Goal: Complete application form

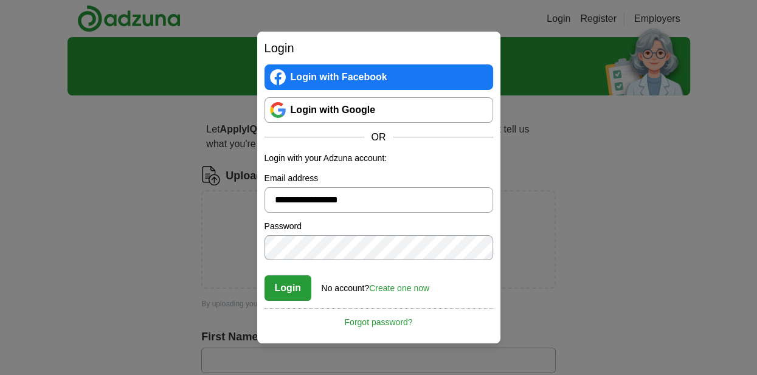
click at [286, 286] on button "Login" at bounding box center [288, 288] width 47 height 26
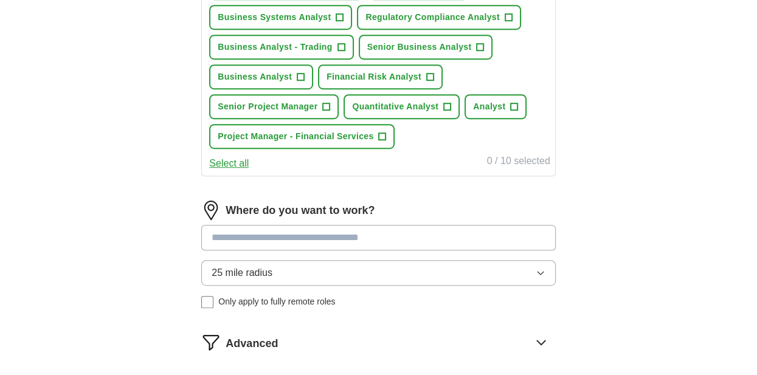
scroll to position [696, 0]
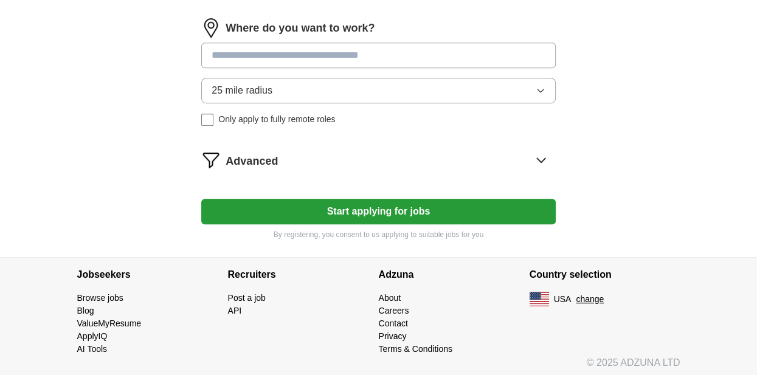
click at [496, 94] on button "25 mile radius" at bounding box center [378, 91] width 354 height 26
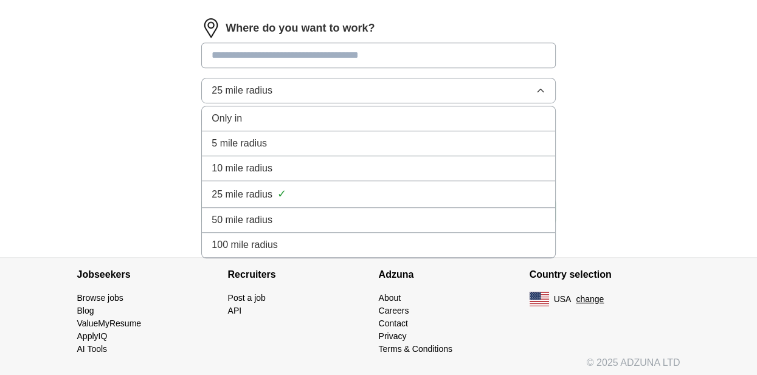
click at [361, 223] on li "50 mile radius" at bounding box center [378, 220] width 353 height 25
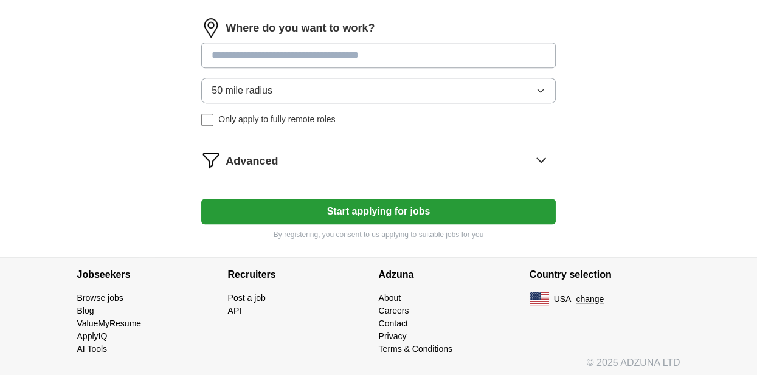
click at [258, 49] on input at bounding box center [378, 56] width 354 height 26
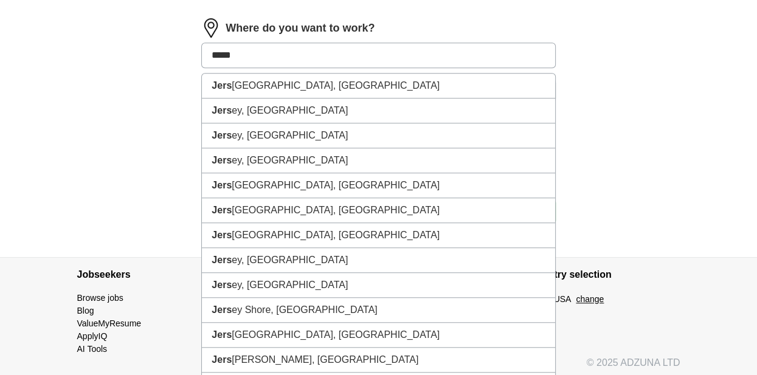
type input "******"
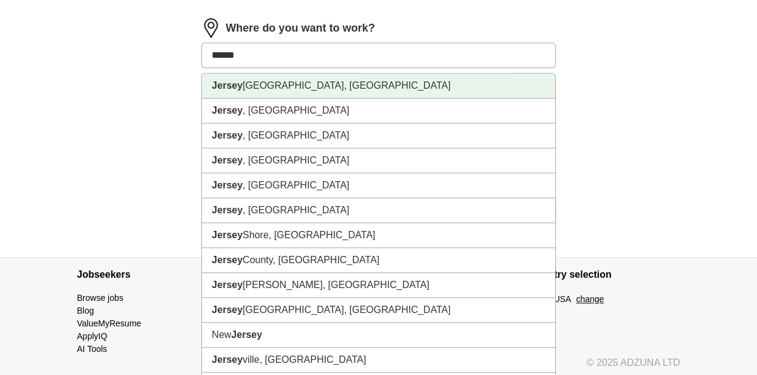
click at [250, 87] on li "[GEOGRAPHIC_DATA], [GEOGRAPHIC_DATA]" at bounding box center [378, 86] width 353 height 25
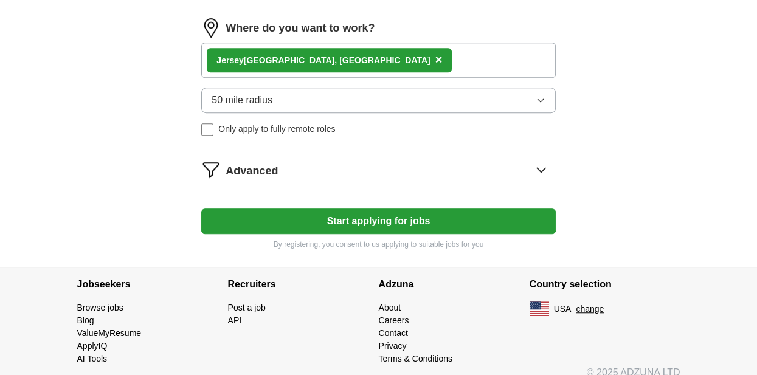
click at [386, 211] on button "Start applying for jobs" at bounding box center [378, 222] width 354 height 26
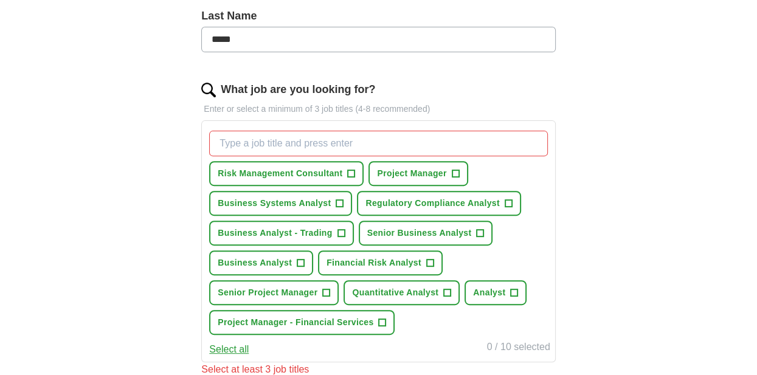
scroll to position [325, 0]
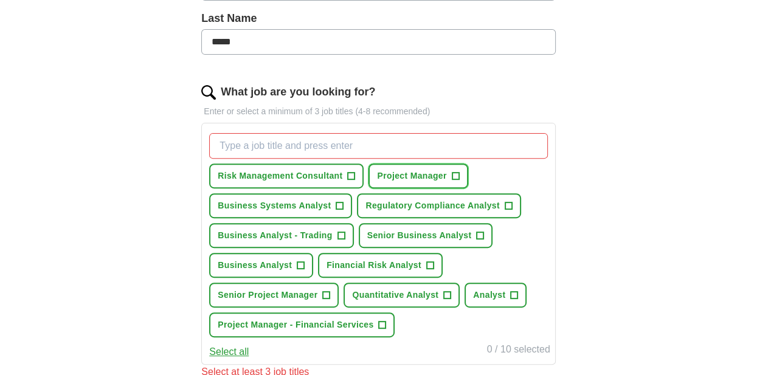
click at [455, 175] on span "+" at bounding box center [455, 176] width 7 height 10
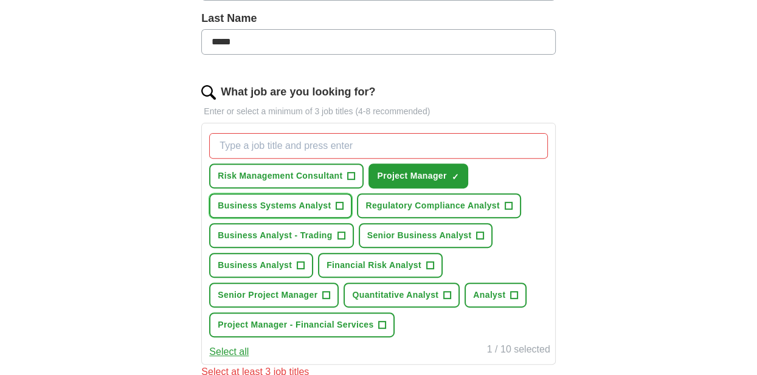
click at [342, 201] on span "+" at bounding box center [339, 206] width 7 height 10
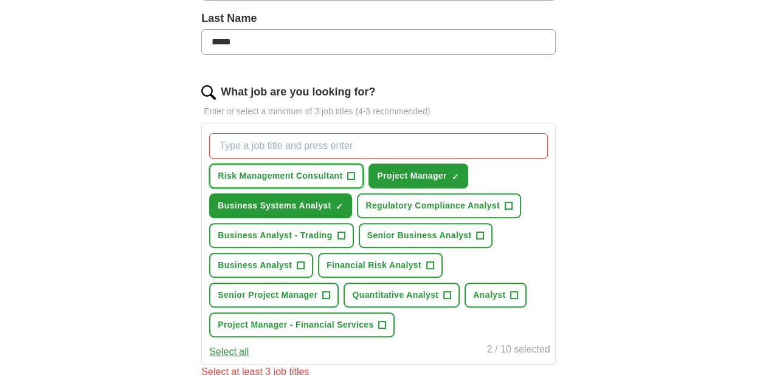
click at [356, 175] on button "Risk Management Consultant +" at bounding box center [286, 176] width 154 height 25
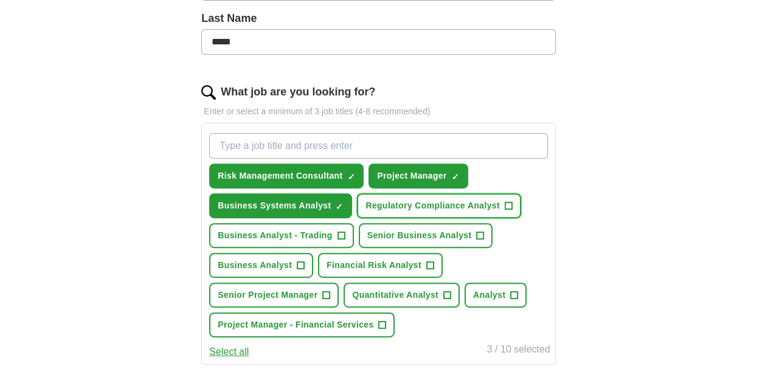
click at [507, 201] on span "+" at bounding box center [508, 206] width 7 height 10
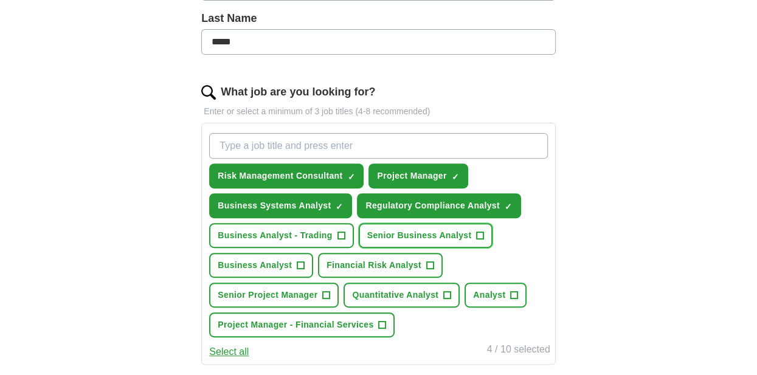
click at [479, 231] on span "+" at bounding box center [480, 236] width 7 height 10
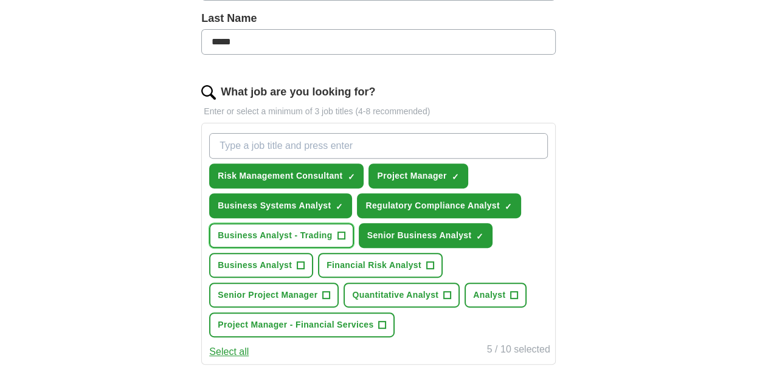
click at [344, 231] on span "+" at bounding box center [341, 236] width 7 height 10
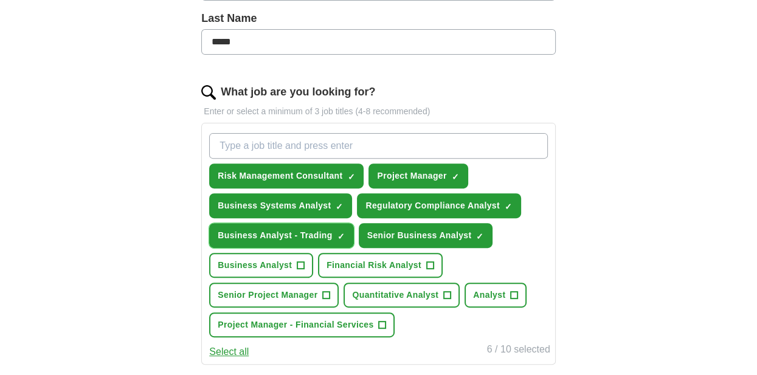
scroll to position [389, 0]
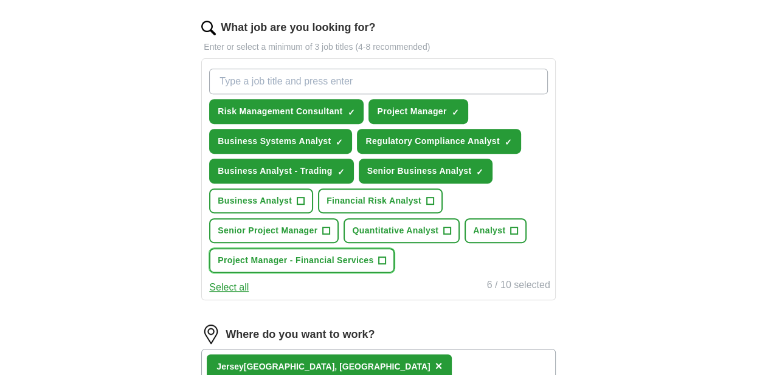
click at [382, 257] on span "+" at bounding box center [382, 261] width 7 height 10
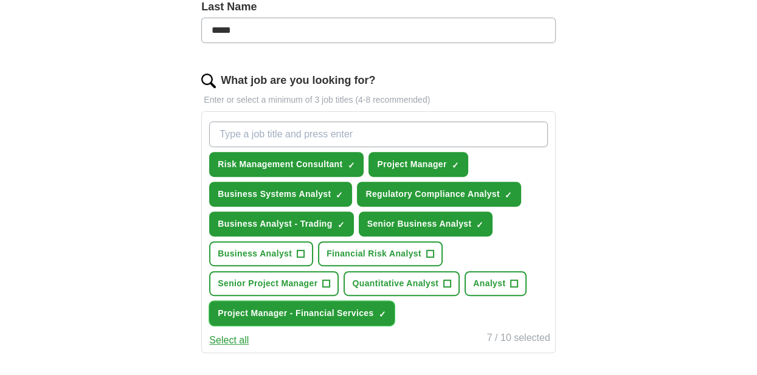
scroll to position [260, 0]
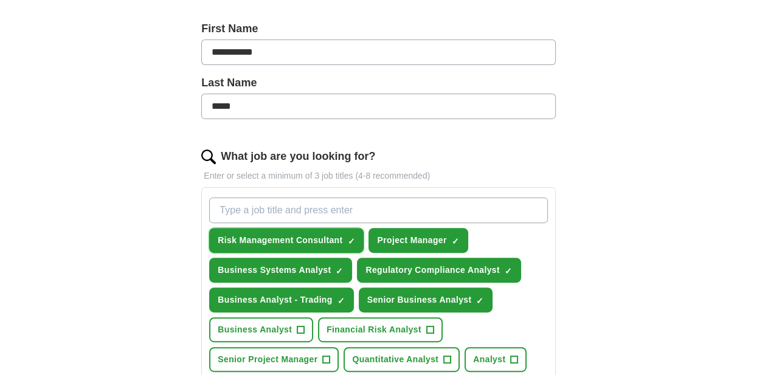
click at [258, 235] on span "Risk Management Consultant" at bounding box center [280, 240] width 125 height 13
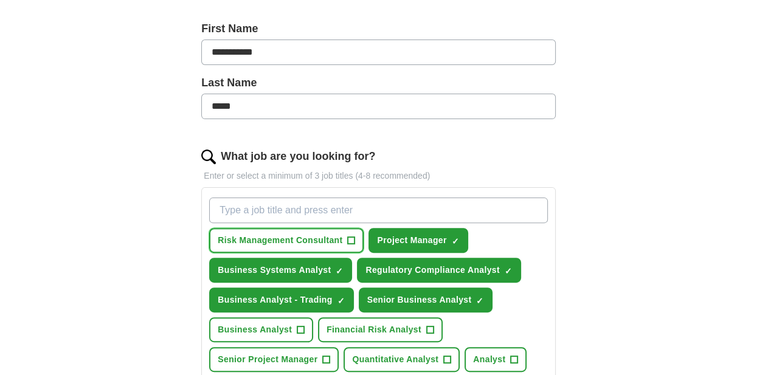
click at [258, 235] on span "Risk Management Consultant" at bounding box center [280, 240] width 125 height 13
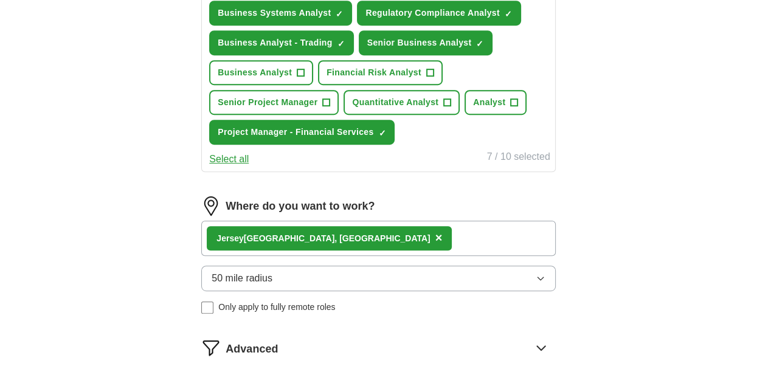
scroll to position [705, 0]
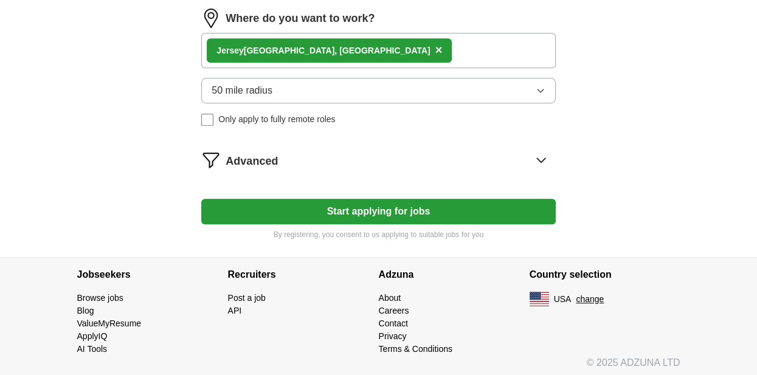
click at [397, 213] on button "Start applying for jobs" at bounding box center [378, 212] width 354 height 26
select select "**"
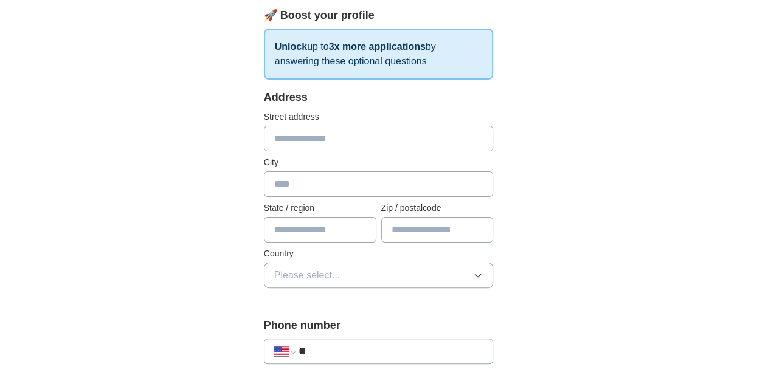
scroll to position [192, 0]
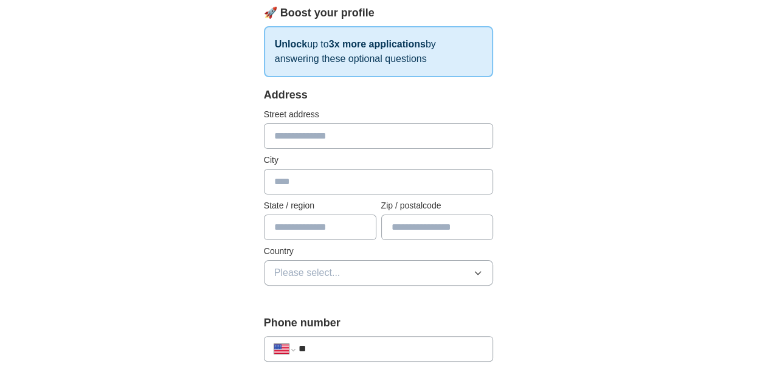
click at [310, 181] on input "text" at bounding box center [379, 182] width 230 height 26
type input "**********"
type input "**"
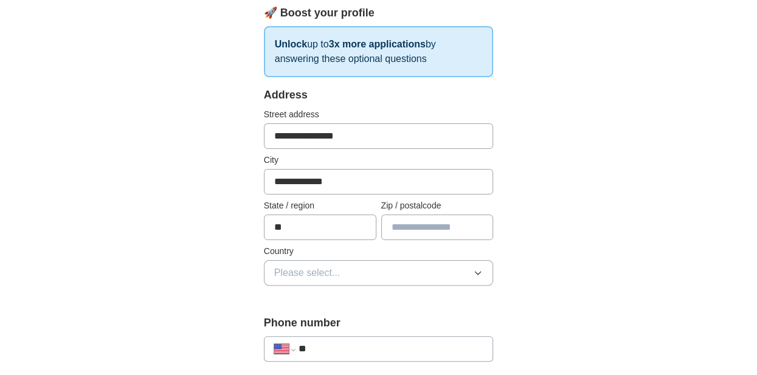
type input "*****"
type input "**********"
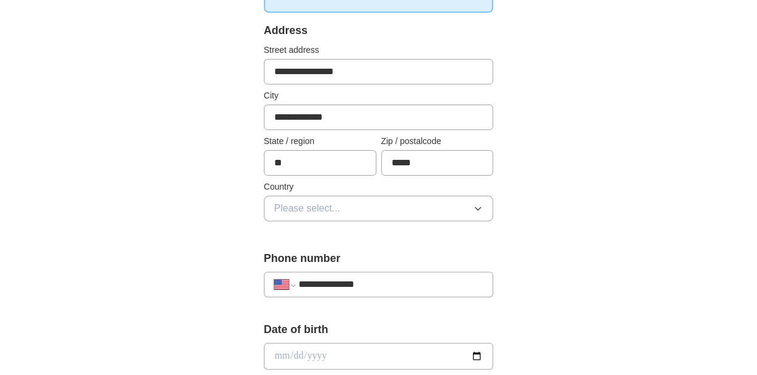
click at [361, 201] on button "Please select..." at bounding box center [379, 209] width 230 height 26
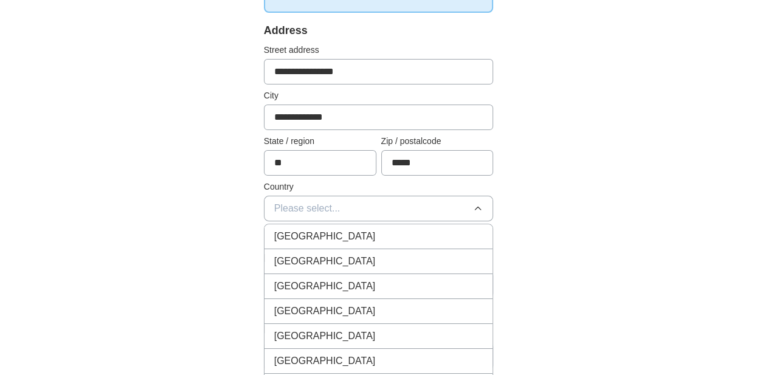
click at [357, 252] on li "[GEOGRAPHIC_DATA]" at bounding box center [379, 261] width 229 height 25
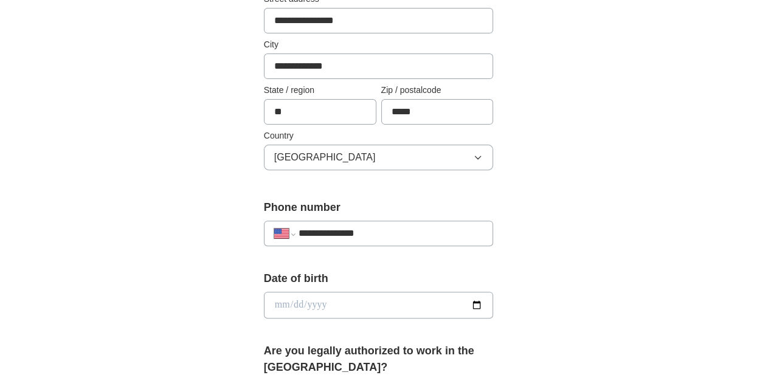
scroll to position [385, 0]
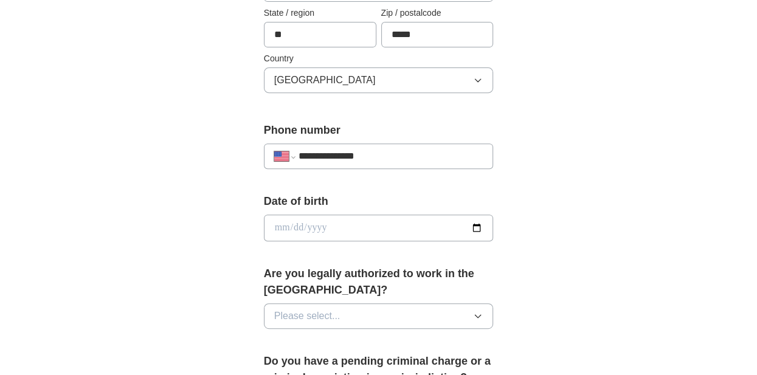
click at [436, 230] on input "date" at bounding box center [379, 228] width 230 height 27
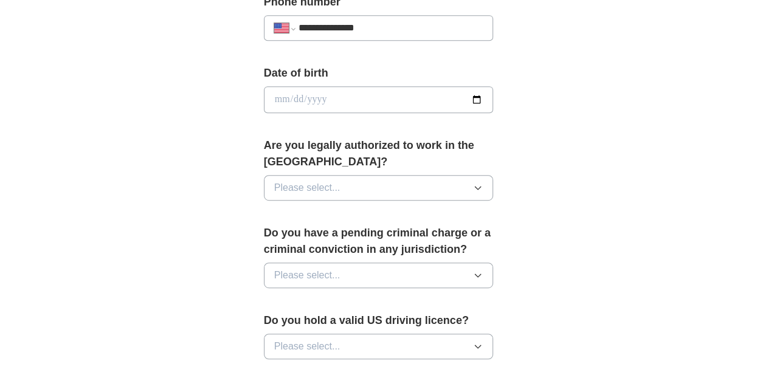
scroll to position [513, 0]
click at [410, 184] on button "Please select..." at bounding box center [379, 188] width 230 height 26
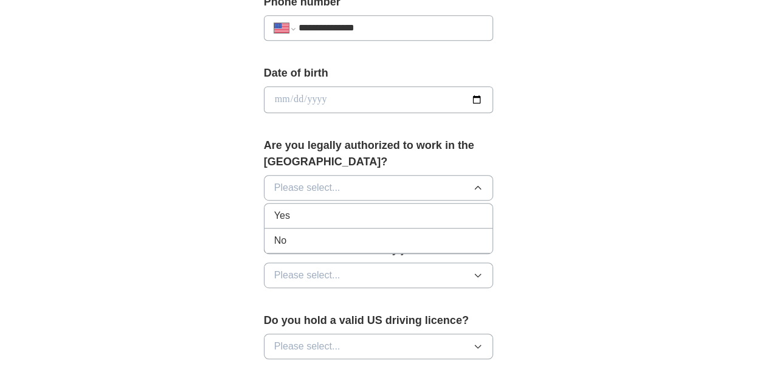
click at [379, 212] on div "Yes" at bounding box center [378, 216] width 209 height 15
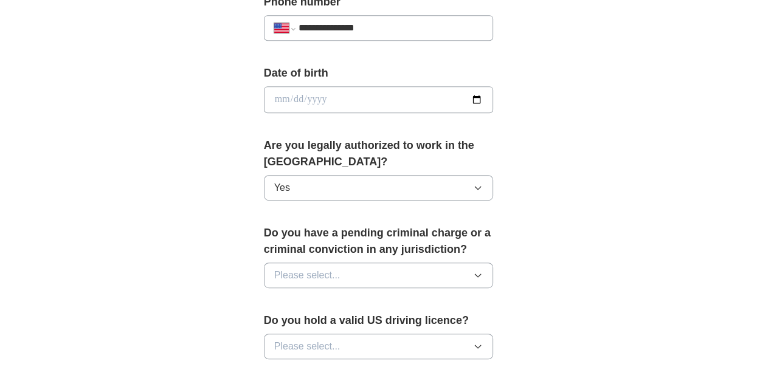
click at [383, 265] on button "Please select..." at bounding box center [379, 276] width 230 height 26
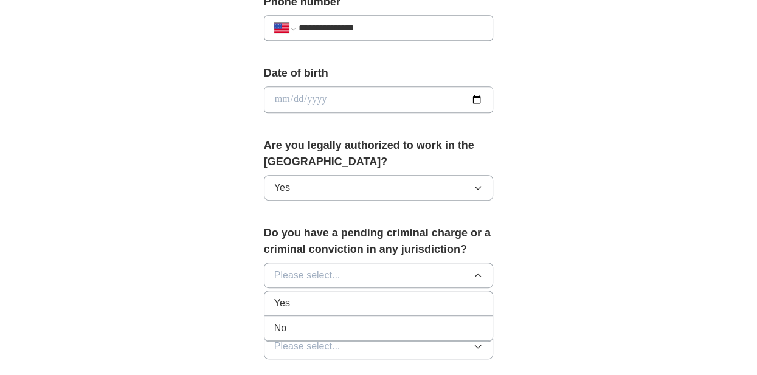
click at [362, 330] on div "No" at bounding box center [378, 328] width 209 height 15
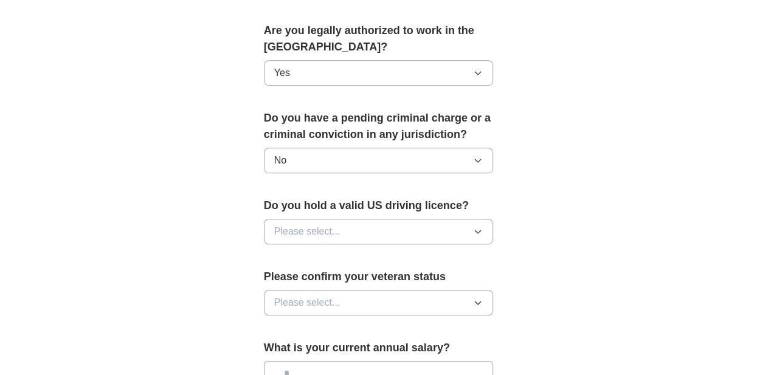
scroll to position [642, 0]
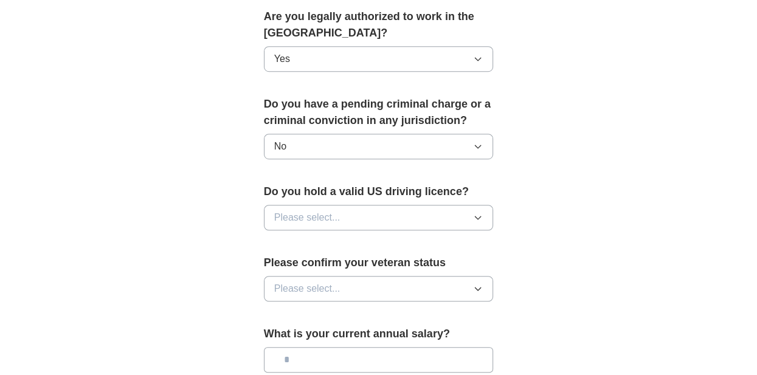
click at [382, 210] on button "Please select..." at bounding box center [379, 218] width 230 height 26
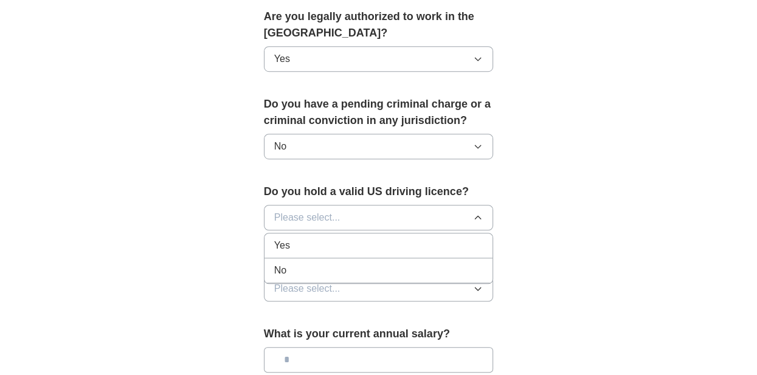
click at [375, 238] on div "Yes" at bounding box center [378, 245] width 209 height 15
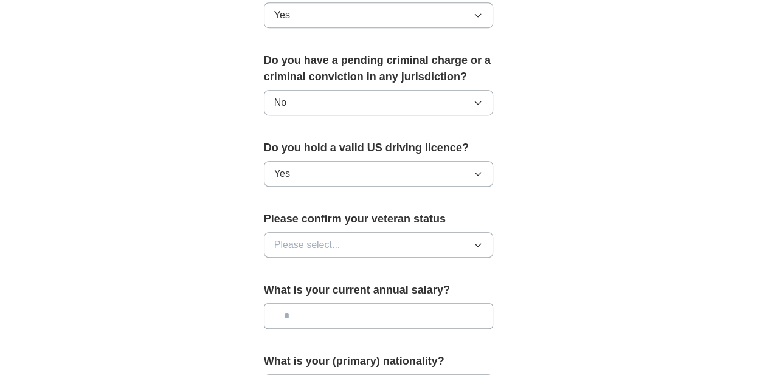
scroll to position [706, 0]
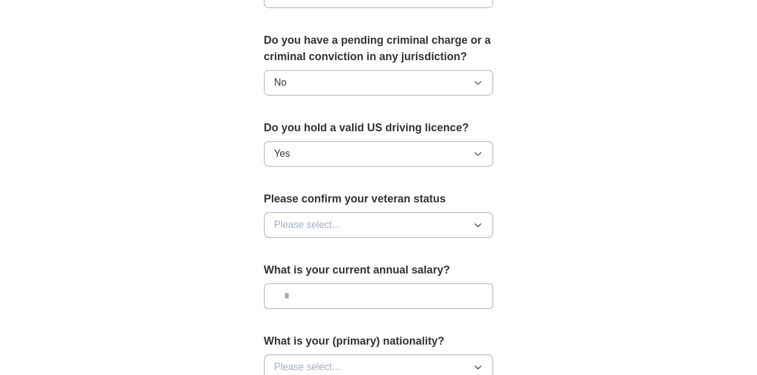
click at [378, 221] on button "Please select..." at bounding box center [379, 225] width 230 height 26
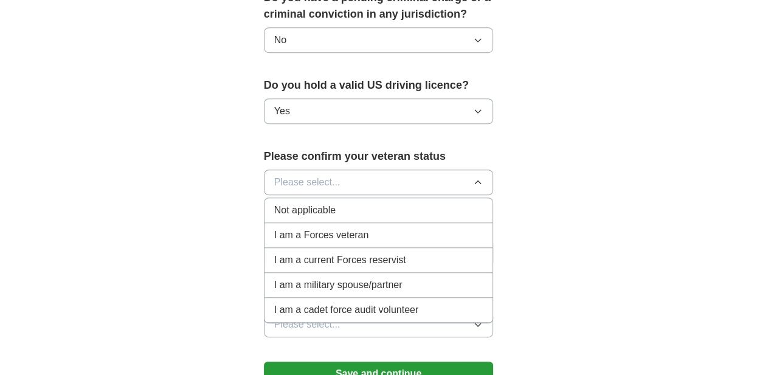
scroll to position [770, 0]
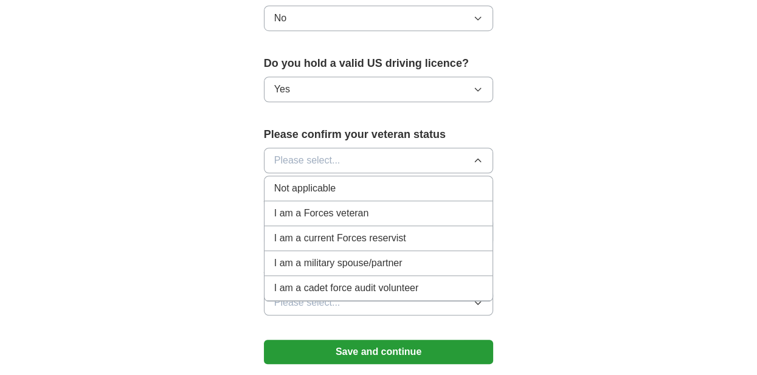
click at [355, 215] on span "I am a Forces veteran" at bounding box center [321, 213] width 95 height 15
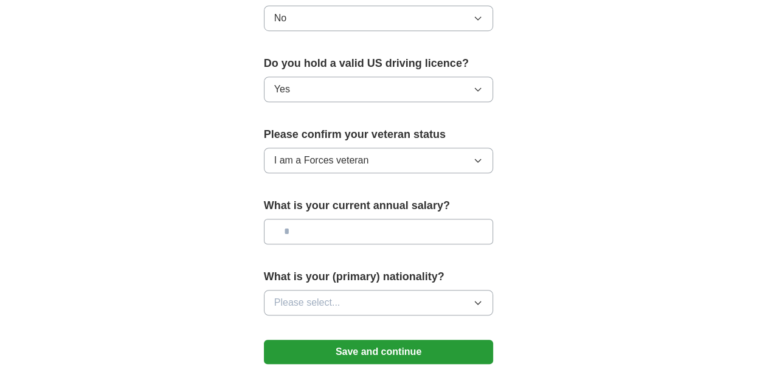
click at [376, 229] on input "text" at bounding box center [379, 232] width 230 height 26
type input "********"
click at [407, 290] on button "Please select..." at bounding box center [379, 303] width 230 height 26
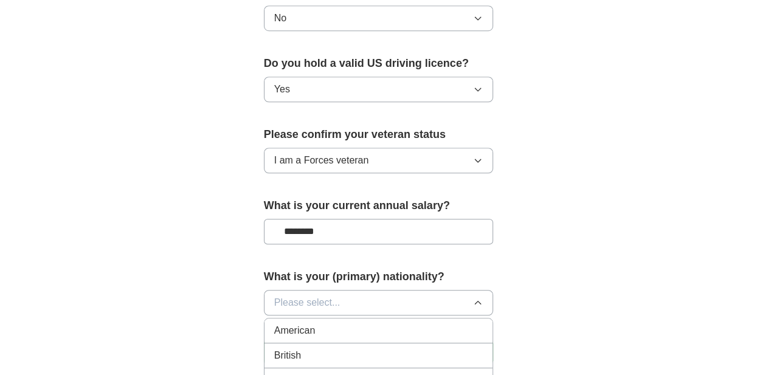
scroll to position [834, 0]
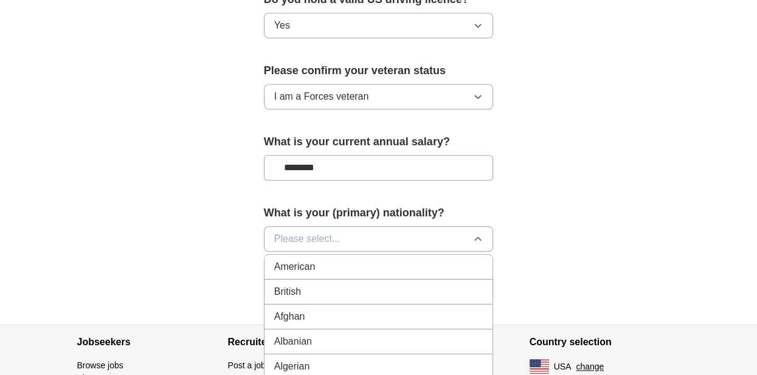
click at [339, 260] on div "American" at bounding box center [378, 267] width 209 height 15
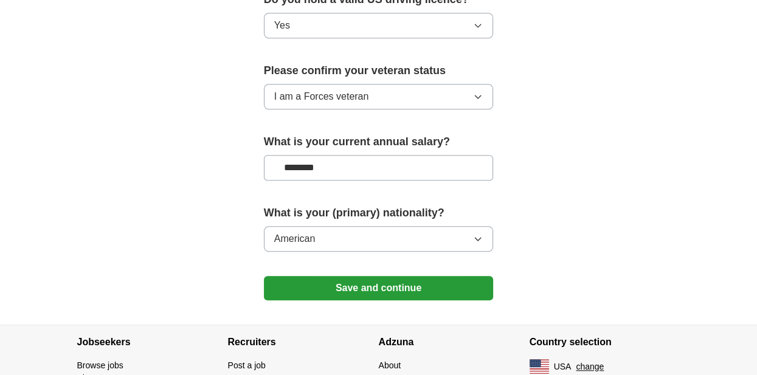
click at [387, 279] on button "Save and continue" at bounding box center [379, 288] width 230 height 24
